Goal: Find specific page/section: Find specific page/section

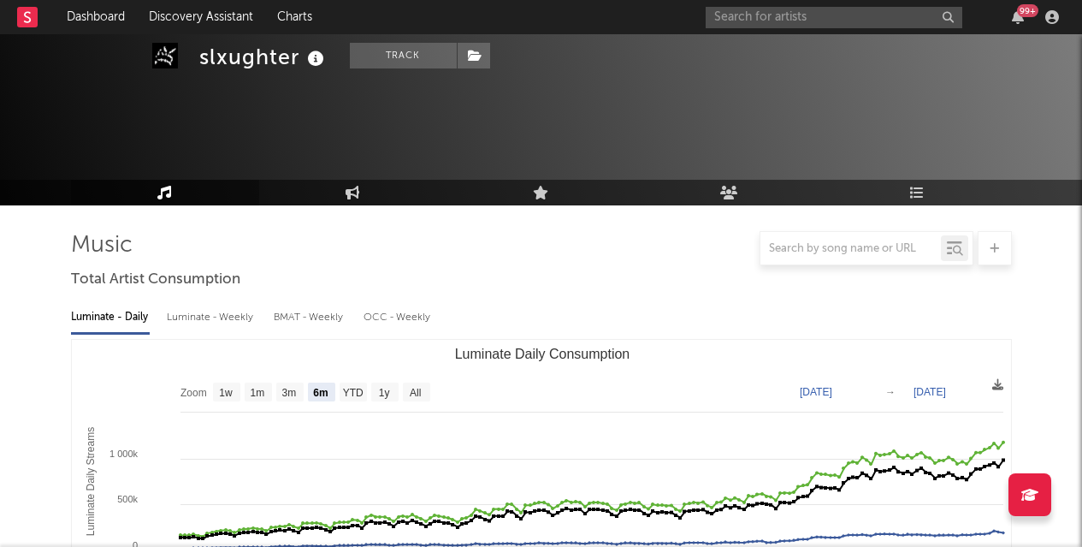
select select "6m"
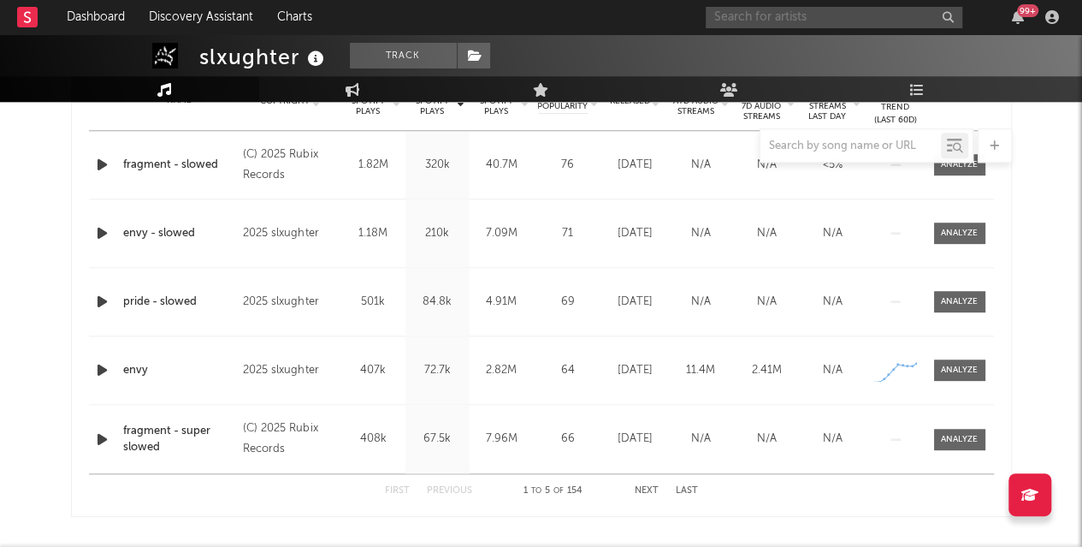
scroll to position [724, 0]
click at [789, 21] on input "text" at bounding box center [834, 17] width 257 height 21
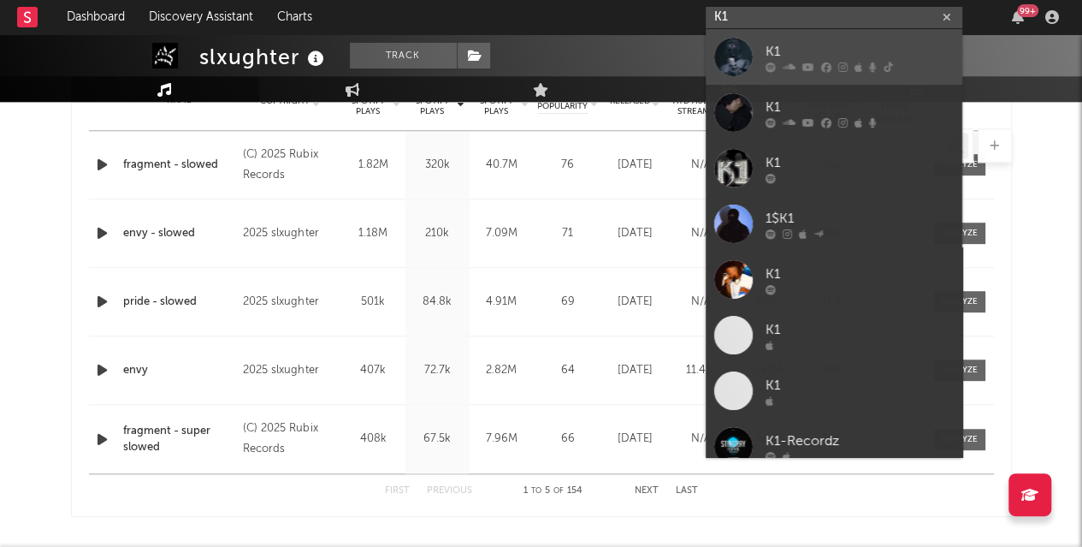
type input "K1"
click at [782, 46] on div "K1" at bounding box center [860, 51] width 188 height 21
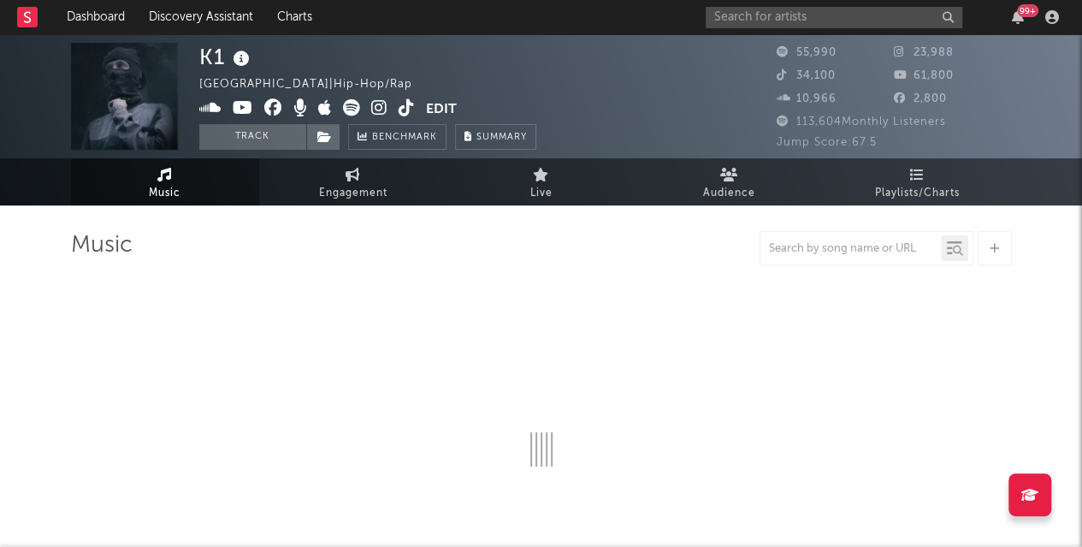
select select "6m"
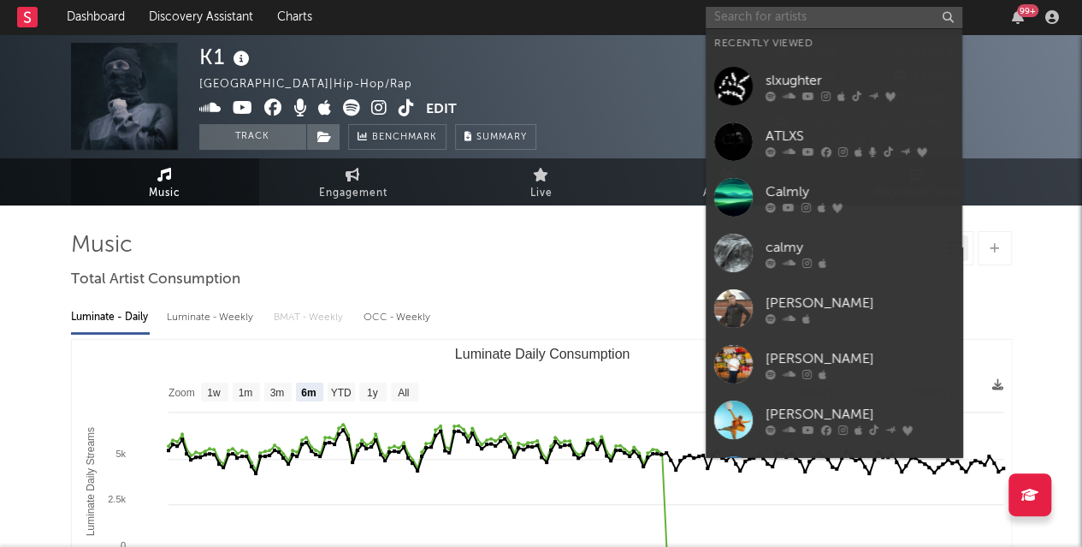
click at [767, 13] on input "text" at bounding box center [834, 17] width 257 height 21
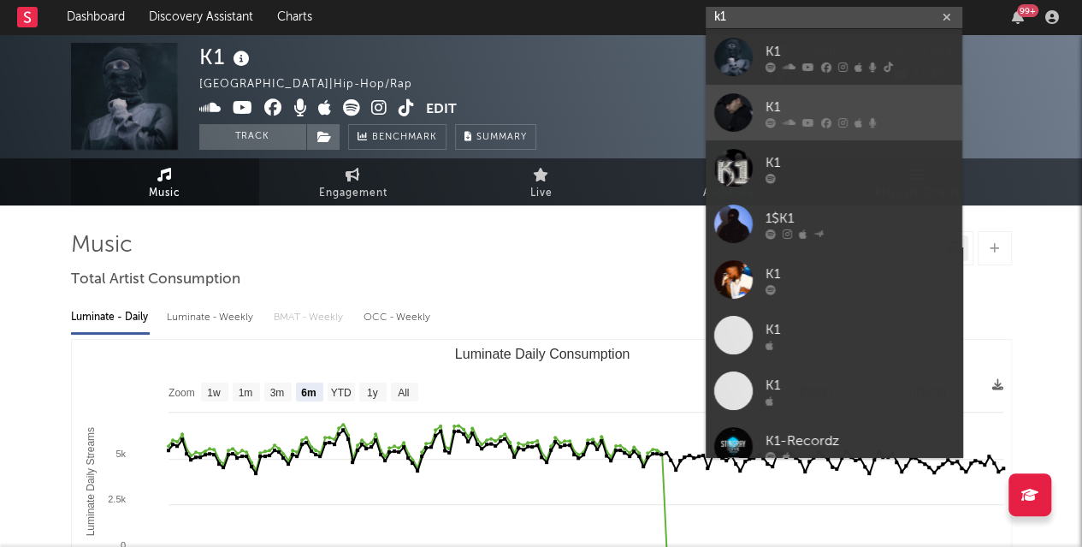
type input "k1"
click at [842, 94] on link "K1" at bounding box center [834, 113] width 257 height 56
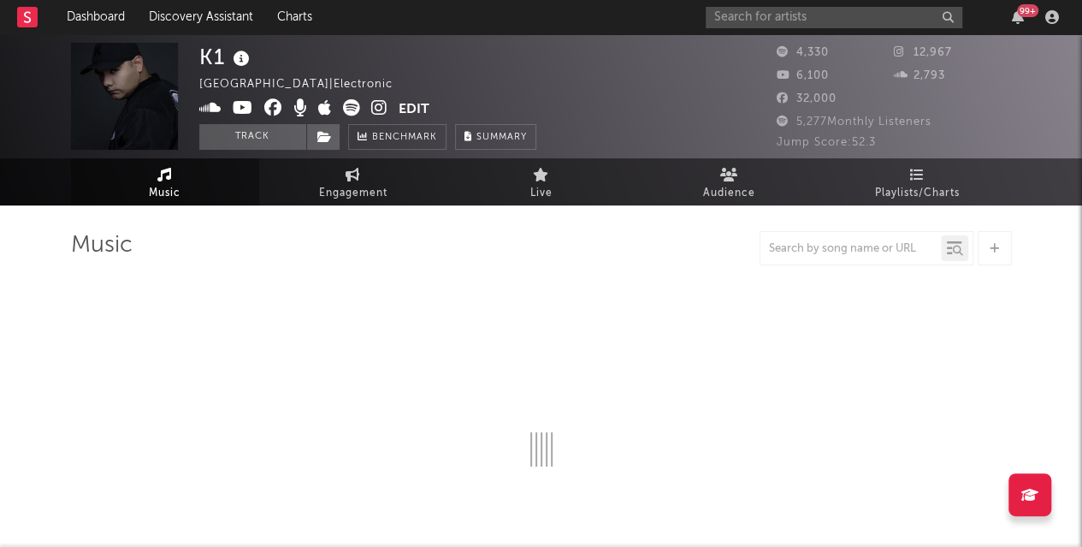
select select "1w"
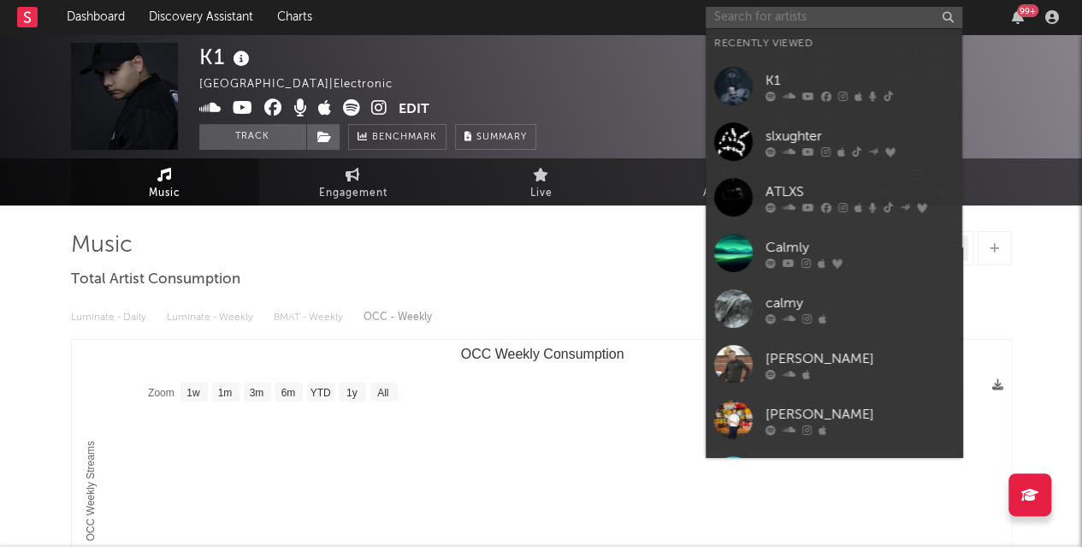
click at [740, 16] on input "text" at bounding box center [834, 17] width 257 height 21
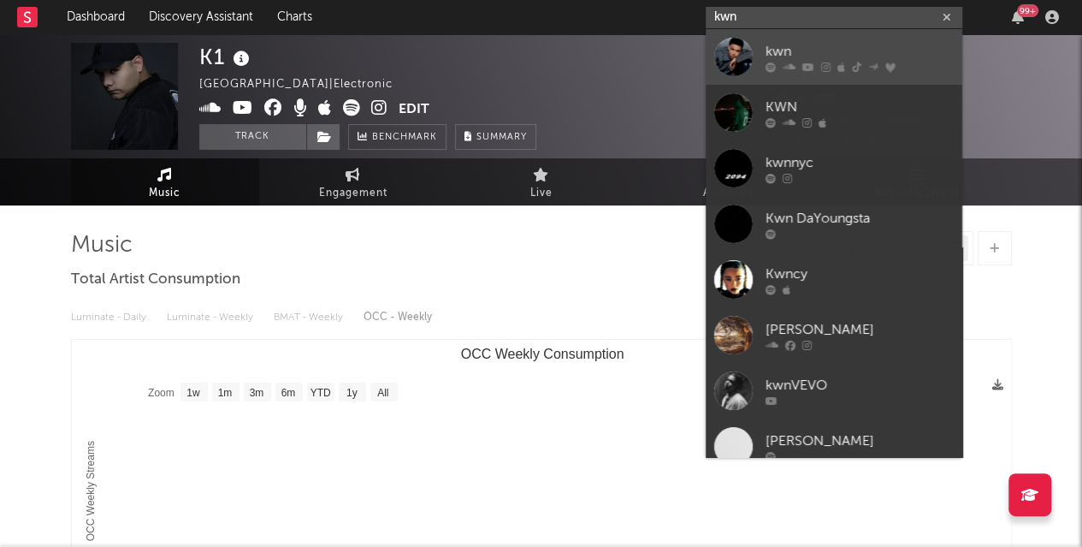
type input "kwn"
click at [804, 44] on div "kwn" at bounding box center [860, 51] width 188 height 21
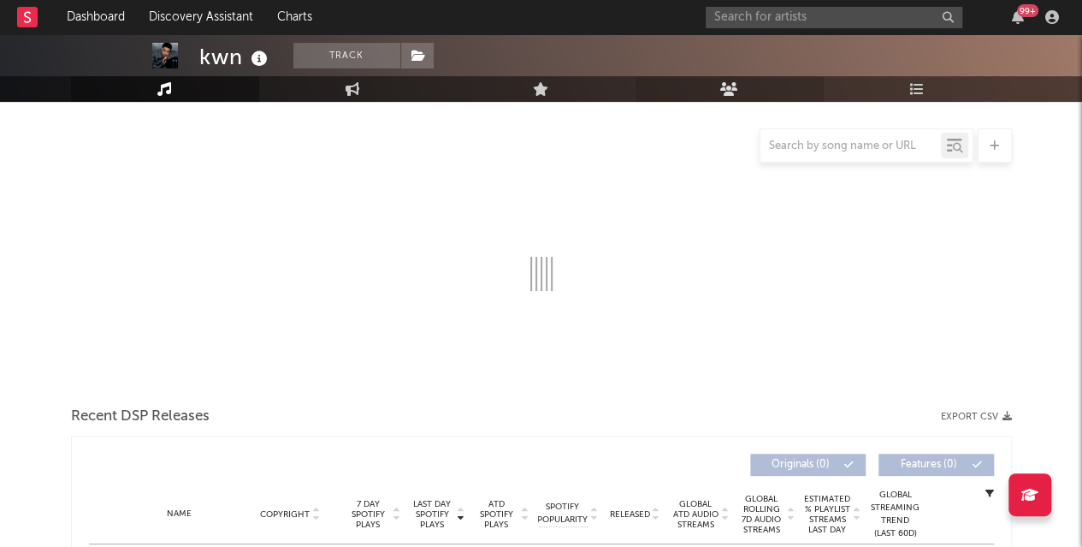
scroll to position [181, 0]
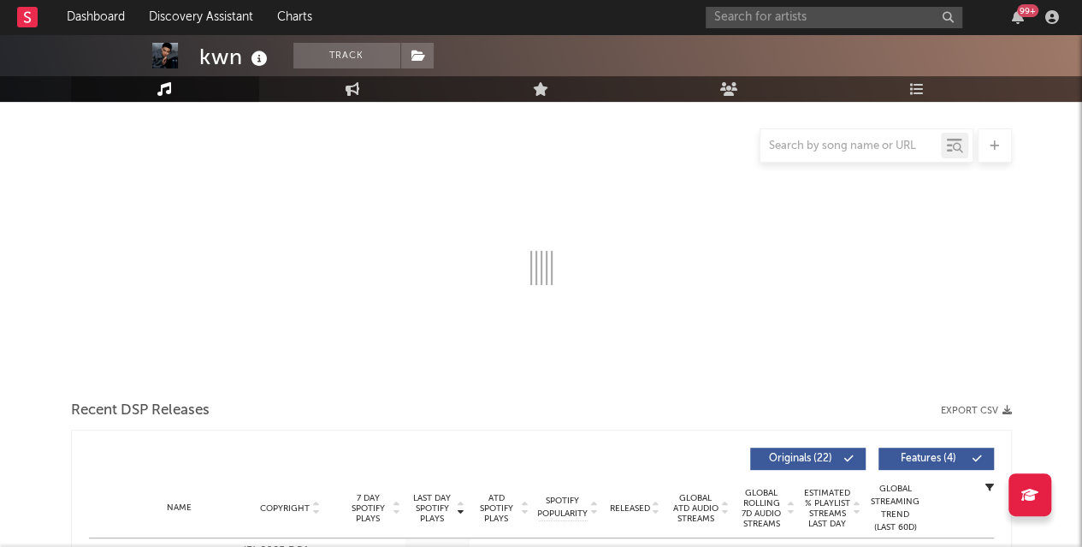
select select "6m"
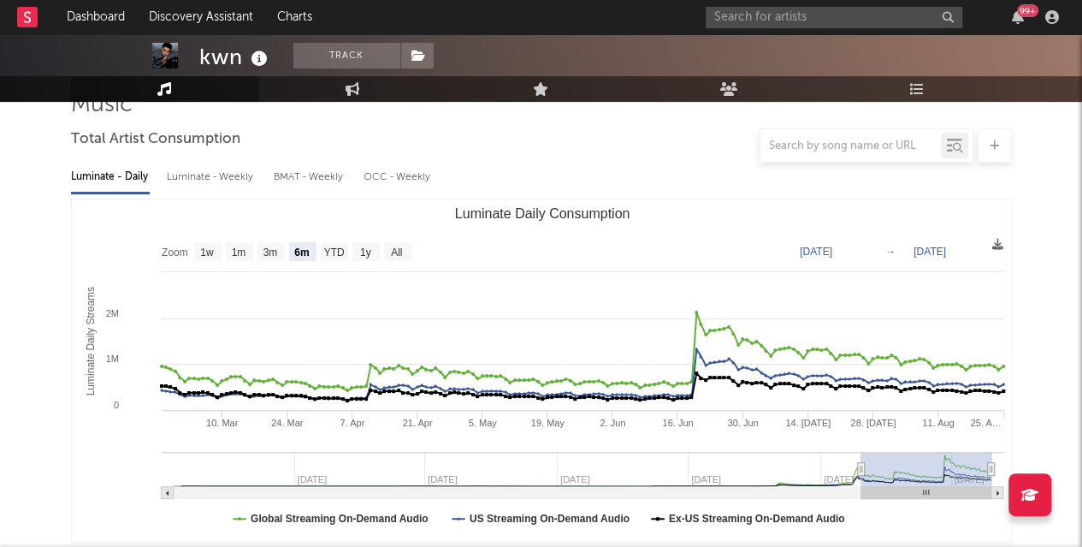
scroll to position [139, 0]
